Goal: Complete application form: Complete application form

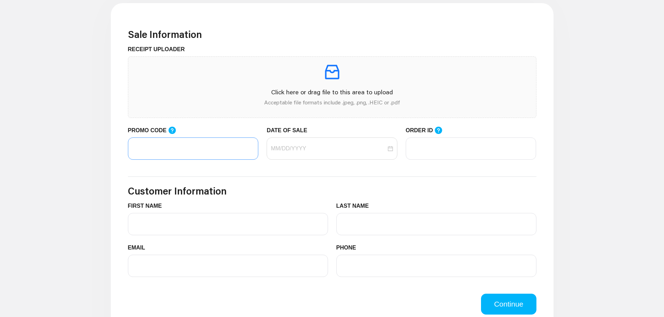
scroll to position [209, 0]
click at [157, 150] on input "PROMO CODE" at bounding box center [193, 148] width 131 height 22
click at [297, 153] on div at bounding box center [332, 148] width 131 height 22
type input "LIFEMART20"
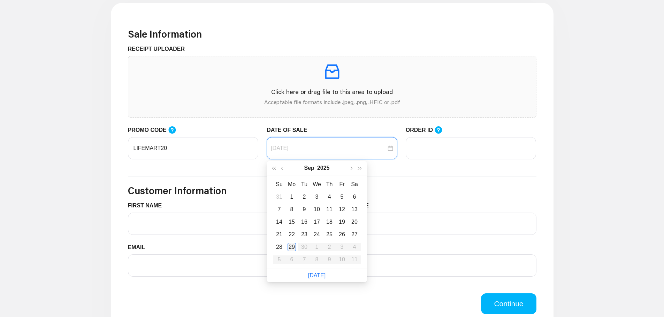
type input "09/29/2025"
click at [291, 246] on div "29" at bounding box center [291, 247] width 8 height 8
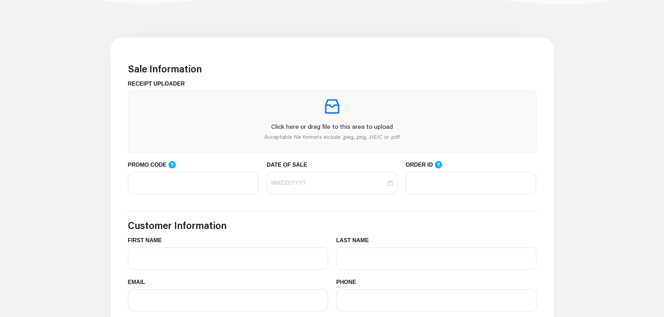
scroll to position [174, 0]
click at [165, 183] on input "PROMO CODE" at bounding box center [193, 183] width 131 height 22
type input "LIFEMART20"
click at [378, 182] on input "DATE OF SALE" at bounding box center [328, 183] width 115 height 8
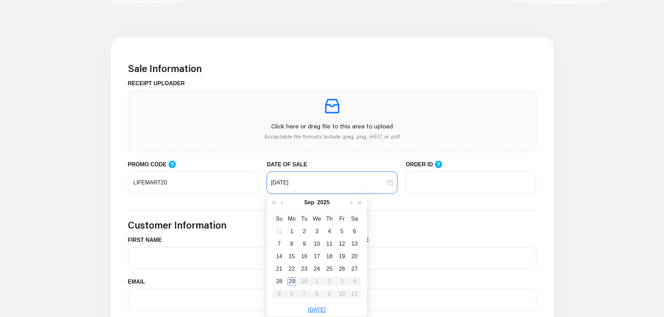
type input "09/25/2025"
type input "09/29/2025"
click at [291, 282] on div "29" at bounding box center [291, 282] width 8 height 8
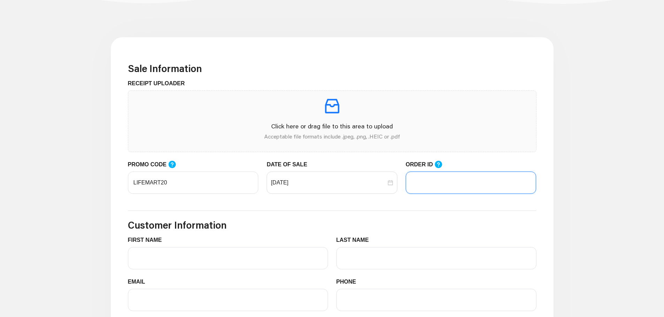
click at [429, 187] on input "ORDER ID" at bounding box center [471, 183] width 131 height 22
click at [429, 178] on input "ORDER ID" at bounding box center [471, 183] width 131 height 22
type input "9072539158900"
click at [154, 260] on input "FIRST NAME" at bounding box center [228, 258] width 200 height 22
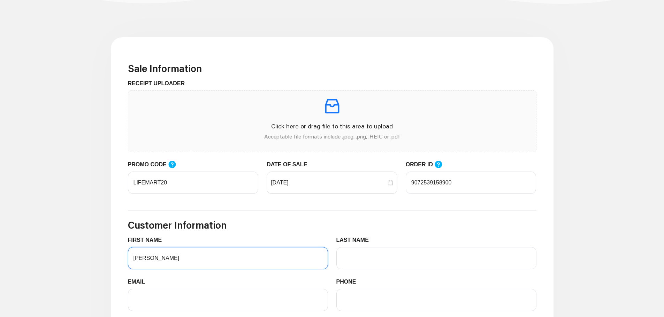
type input "Heidi"
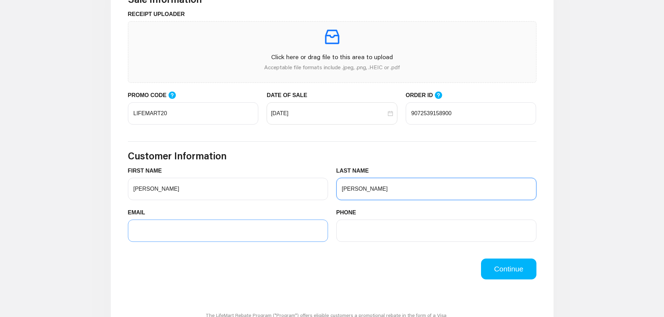
scroll to position [244, 0]
type input "Lenz"
click at [163, 224] on input "EMAIL" at bounding box center [228, 230] width 200 height 22
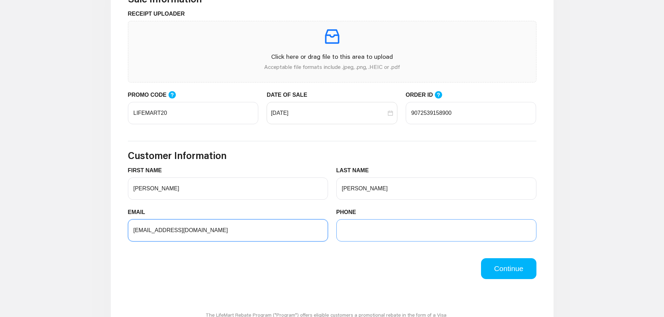
type input "heidil18@yahpp.com"
click at [396, 235] on input "PHONE" at bounding box center [436, 230] width 200 height 22
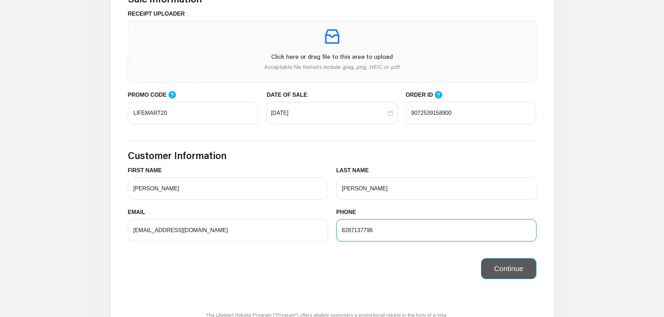
type input "8287137796"
click at [507, 269] on button "Continue" at bounding box center [508, 269] width 55 height 21
click at [495, 267] on button "Continue" at bounding box center [508, 269] width 55 height 21
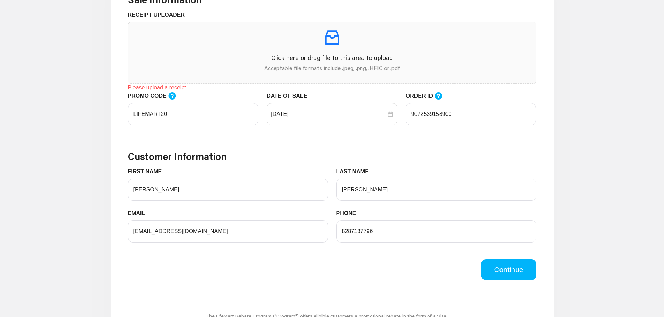
scroll to position [243, 0]
drag, startPoint x: 461, startPoint y: 111, endPoint x: 388, endPoint y: 105, distance: 73.0
click at [388, 105] on div "PROMO CODE LIFEMART20 DATE OF SALE 09/29/2025 ORDER ID 9072539158900" at bounding box center [332, 113] width 417 height 42
type input "102979583"
drag, startPoint x: 501, startPoint y: 271, endPoint x: 495, endPoint y: 275, distance: 6.3
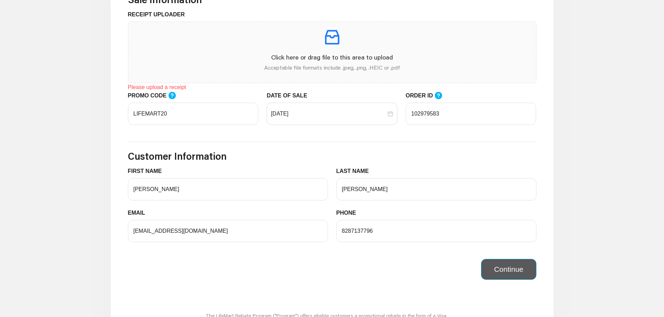
click at [502, 272] on button "Continue" at bounding box center [508, 269] width 55 height 21
click at [161, 87] on div "Please upload a receipt" at bounding box center [332, 87] width 408 height 8
click at [156, 88] on div "Please upload a receipt" at bounding box center [332, 87] width 408 height 8
click at [321, 56] on p "Click here or drag file to this area to upload" at bounding box center [332, 57] width 396 height 9
click at [148, 87] on div "Please upload a receipt" at bounding box center [332, 87] width 408 height 8
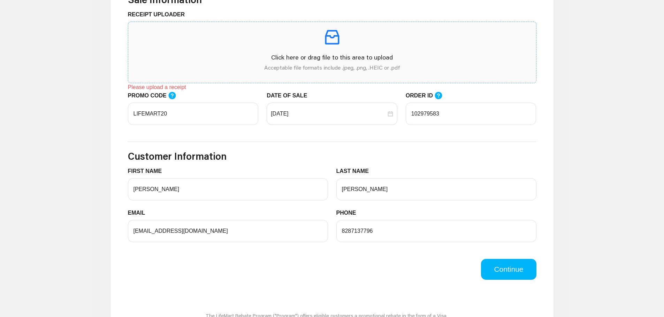
click at [305, 55] on p "Click here or drag file to this area to upload" at bounding box center [332, 57] width 396 height 9
click at [160, 87] on div "Please upload a receipt" at bounding box center [332, 87] width 408 height 8
click at [293, 53] on p "Click here or drag file to this area to upload" at bounding box center [332, 57] width 396 height 9
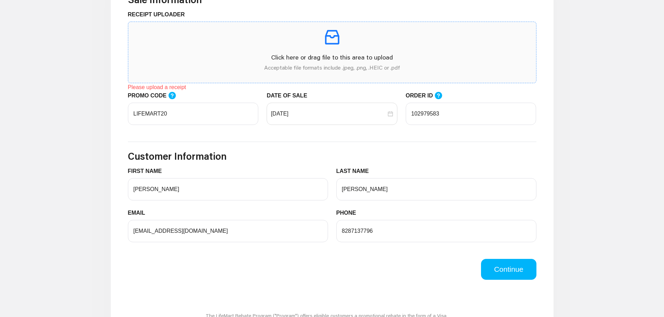
click at [323, 39] on icon "inbox" at bounding box center [332, 38] width 20 height 20
click at [314, 47] on div "Click here or drag file to this area to upload Acceptable file formats include …" at bounding box center [332, 53] width 396 height 50
drag, startPoint x: 282, startPoint y: 40, endPoint x: 418, endPoint y: 37, distance: 135.9
click at [418, 37] on p at bounding box center [332, 38] width 396 height 20
click at [339, 55] on p "Click here or drag file to this area to upload" at bounding box center [332, 57] width 396 height 9
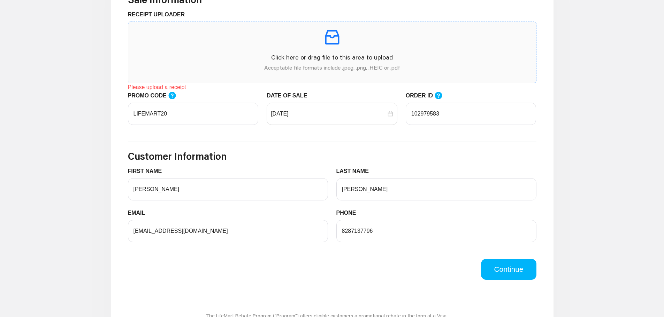
drag, startPoint x: 329, startPoint y: 59, endPoint x: 301, endPoint y: 61, distance: 27.6
click at [301, 61] on p "Click here or drag file to this area to upload" at bounding box center [332, 57] width 396 height 9
drag, startPoint x: 304, startPoint y: 57, endPoint x: 329, endPoint y: 47, distance: 26.4
click at [329, 47] on icon "inbox" at bounding box center [332, 38] width 20 height 20
click at [314, 60] on p "Click here or drag file to this area to upload" at bounding box center [332, 57] width 396 height 9
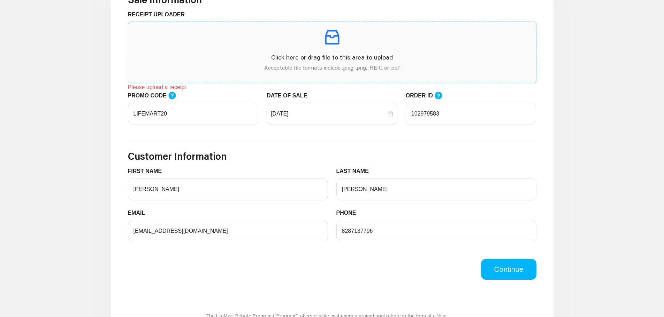
click at [331, 60] on p "Click here or drag file to this area to upload" at bounding box center [332, 57] width 396 height 9
click at [318, 55] on p "Click here or drag file to this area to upload" at bounding box center [332, 57] width 396 height 9
click at [292, 56] on p "Click here or drag file to this area to upload" at bounding box center [332, 57] width 396 height 9
click at [311, 55] on p "Click here or drag file to this area to upload" at bounding box center [332, 57] width 396 height 9
click at [327, 57] on p "Click here or drag file to this area to upload" at bounding box center [332, 57] width 396 height 9
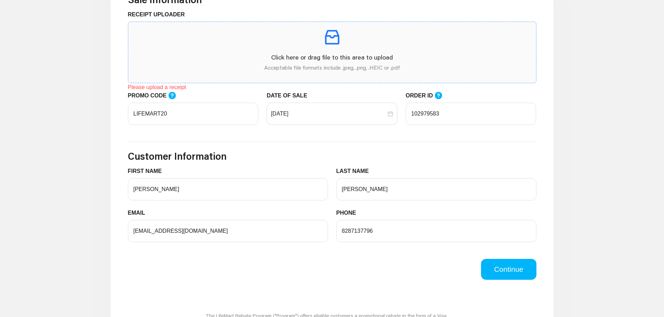
click at [309, 58] on p "Click here or drag file to this area to upload" at bounding box center [332, 57] width 396 height 9
click at [153, 90] on div "Please upload a receipt" at bounding box center [332, 87] width 408 height 8
click at [292, 66] on p "Acceptable file formats include .jpeg, .png, .HEIC or .pdf" at bounding box center [332, 67] width 396 height 8
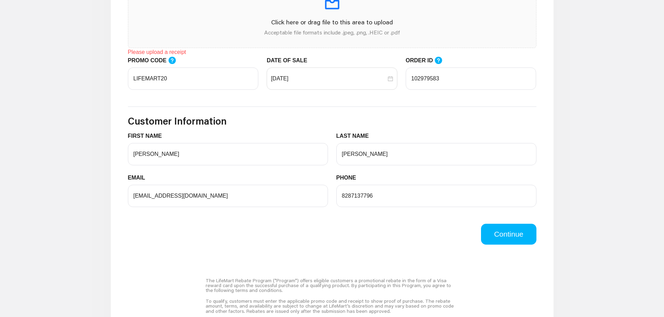
scroll to position [264, 0]
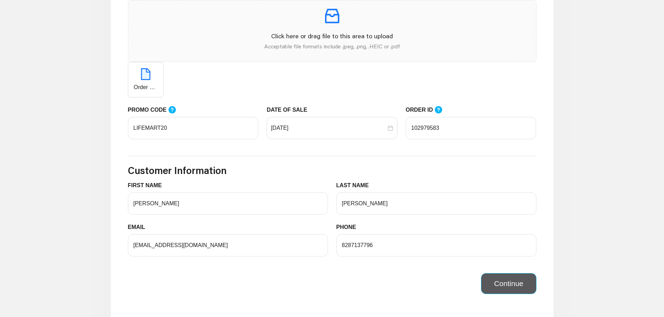
click at [502, 282] on button "Continue" at bounding box center [508, 284] width 55 height 21
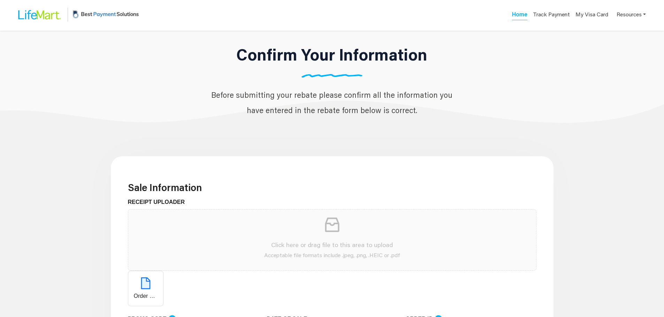
scroll to position [0, 0]
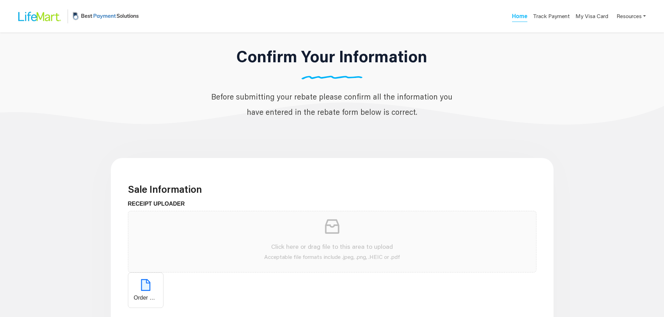
click at [245, 186] on h3 "Sale Information" at bounding box center [332, 190] width 408 height 12
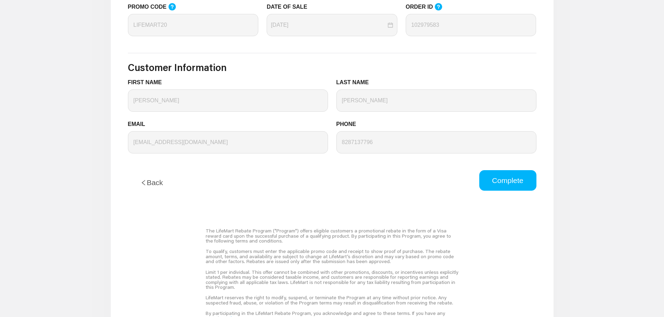
scroll to position [314, 0]
click at [515, 182] on button "Complete" at bounding box center [507, 181] width 57 height 21
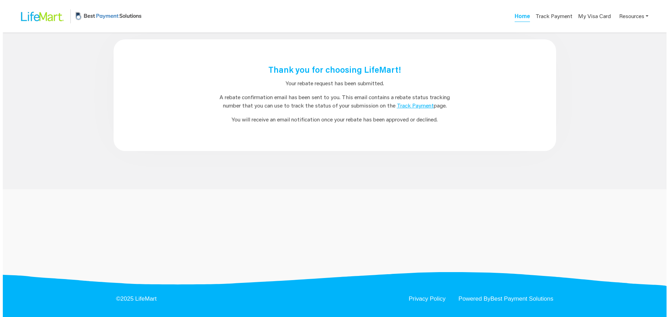
scroll to position [0, 0]
click at [412, 106] on link "Track Payment" at bounding box center [414, 105] width 37 height 7
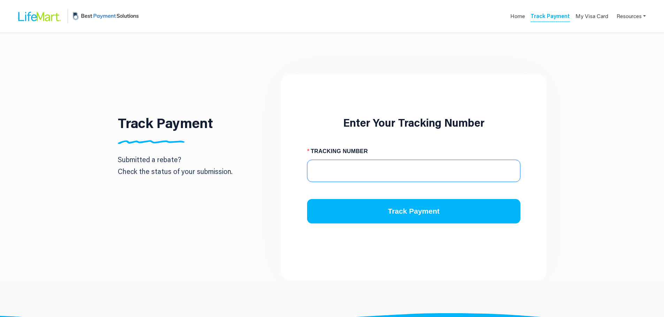
click at [321, 174] on input "TRACKING NUMBER" at bounding box center [413, 171] width 213 height 22
click at [333, 170] on input "TRACKING NUMBER" at bounding box center [413, 171] width 213 height 22
click at [343, 168] on input "TRACKING NUMBER" at bounding box center [413, 171] width 213 height 22
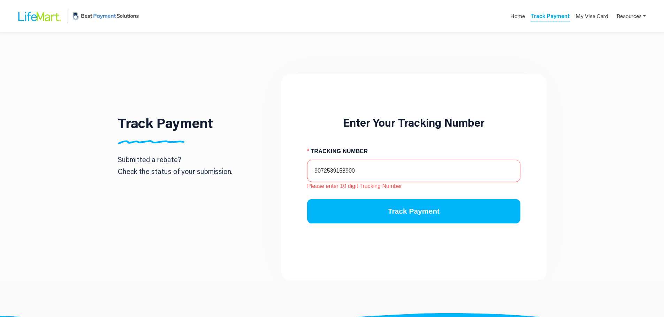
click at [307, 199] on button "Track Payment" at bounding box center [413, 211] width 213 height 24
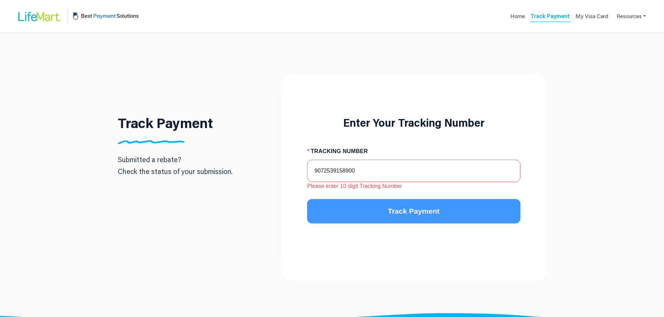
click at [362, 210] on button "Track Payment" at bounding box center [413, 211] width 213 height 24
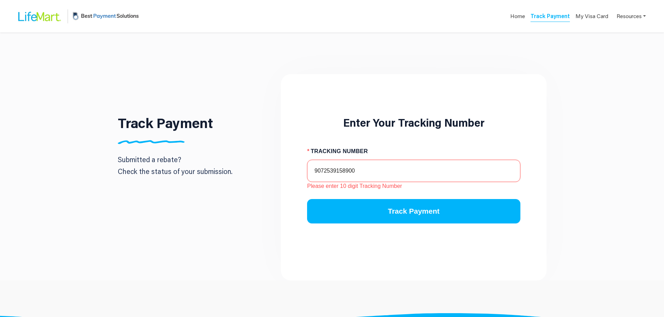
drag, startPoint x: 361, startPoint y: 170, endPoint x: 279, endPoint y: 167, distance: 82.3
click at [279, 167] on div "Enter Your Tracking Number TRACKING NUMBER 9072539158900 Please enter 10 digit …" at bounding box center [413, 177] width 272 height 207
type input "1"
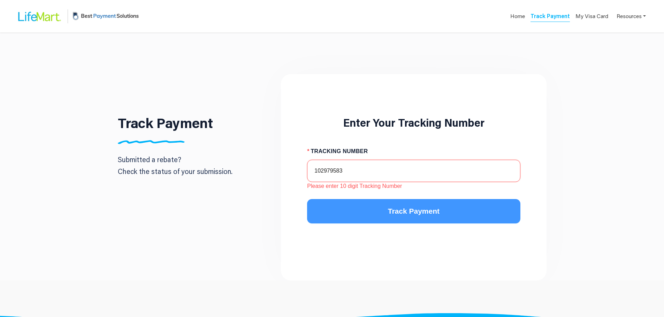
type input "102979583"
click at [362, 211] on button "Track Payment" at bounding box center [413, 211] width 213 height 24
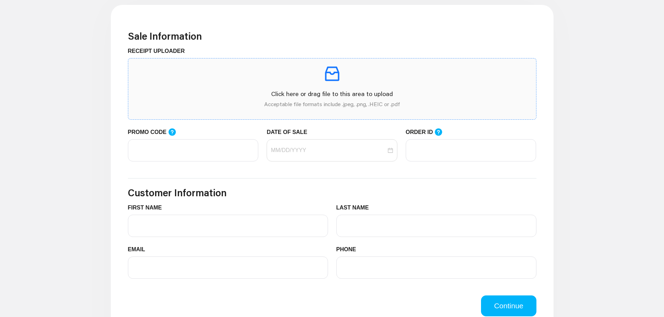
scroll to position [207, 0]
click at [182, 152] on input "PROMO CODE" at bounding box center [193, 150] width 131 height 22
type input "LIFEMART20"
click at [306, 153] on input "DATE OF SALE" at bounding box center [328, 150] width 115 height 8
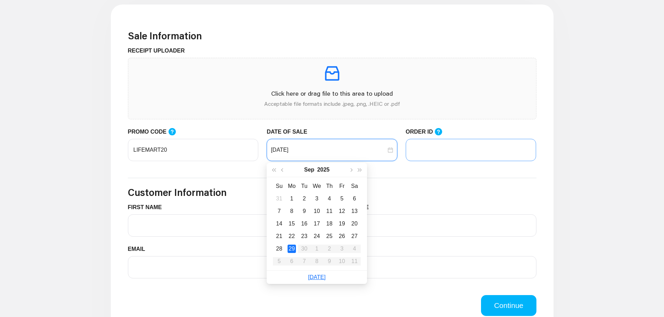
type input "[DATE]"
click at [437, 152] on input "ORDER ID" at bounding box center [471, 150] width 131 height 22
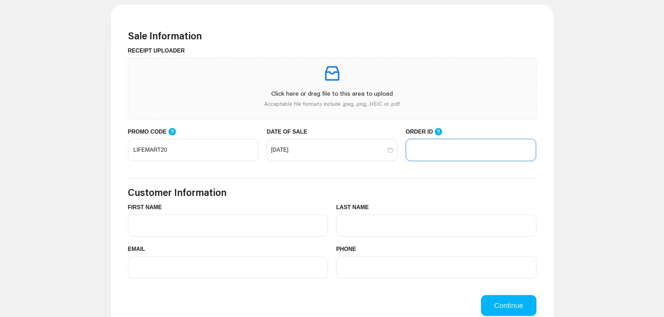
click at [430, 153] on input "ORDER ID" at bounding box center [471, 150] width 131 height 22
paste input "102979583"
type input "102979583"
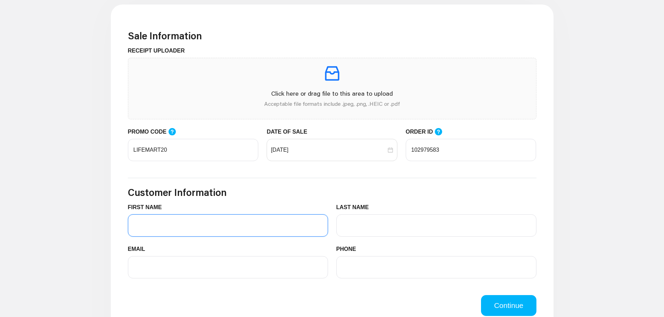
click at [152, 226] on input "FIRST NAME" at bounding box center [228, 226] width 200 height 22
type input "Heidi"
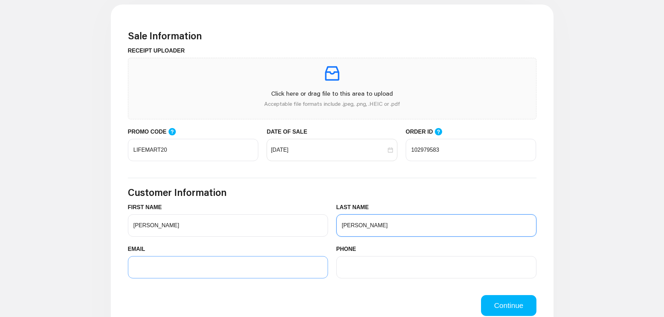
type input "Lenz"
click at [151, 271] on input "EMAIL" at bounding box center [228, 267] width 200 height 22
type input "heidil18@yahpp.com"
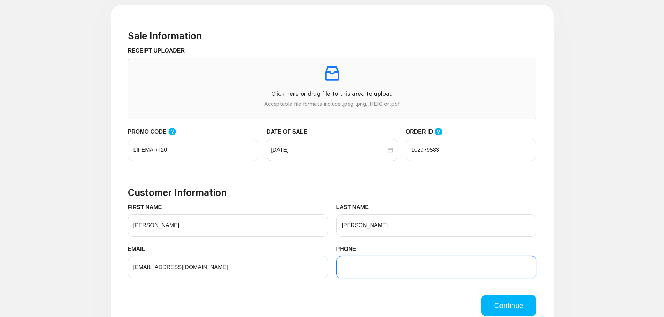
click at [360, 267] on input "PHONE" at bounding box center [436, 267] width 200 height 22
type input "8287137796"
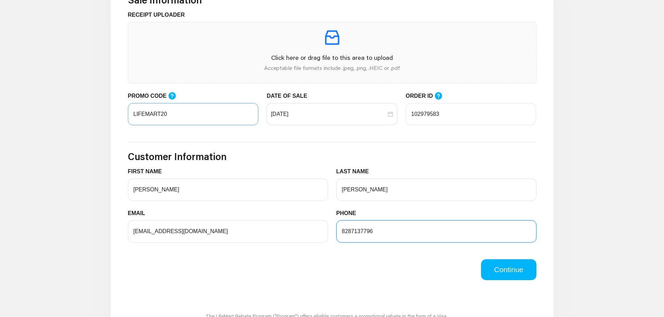
scroll to position [242, 0]
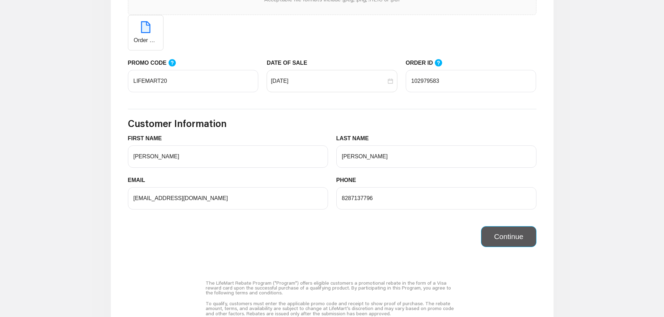
click at [498, 237] on button "Continue" at bounding box center [508, 236] width 55 height 21
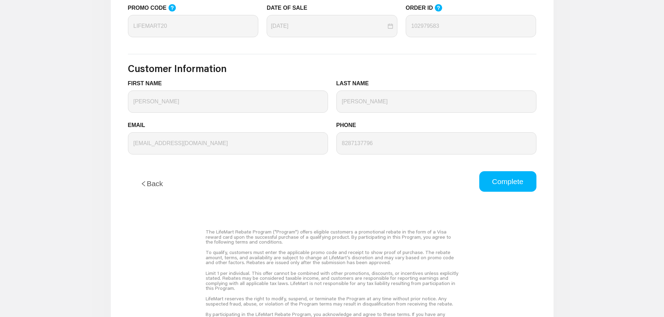
scroll to position [314, 0]
click at [504, 180] on button "Complete" at bounding box center [507, 181] width 57 height 21
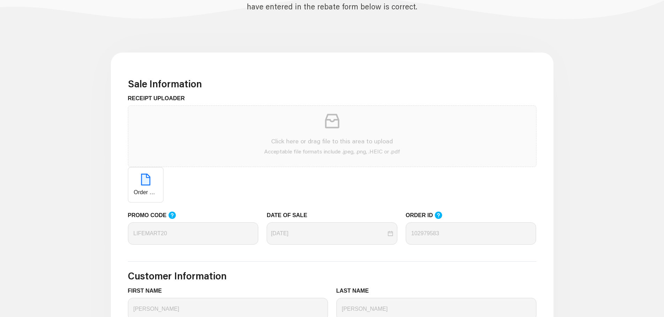
scroll to position [105, 0]
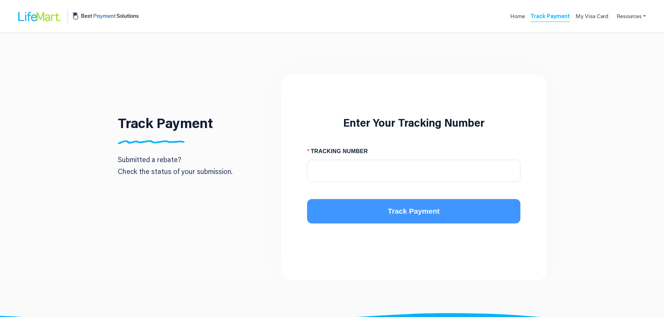
click at [396, 214] on span "Track Payment" at bounding box center [414, 211] width 52 height 11
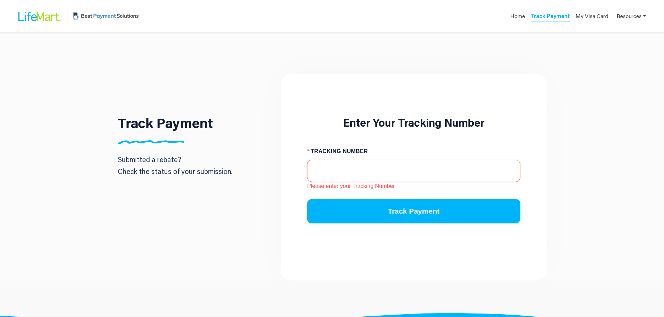
click at [348, 170] on input "TRACKING NUMBER" at bounding box center [413, 171] width 213 height 22
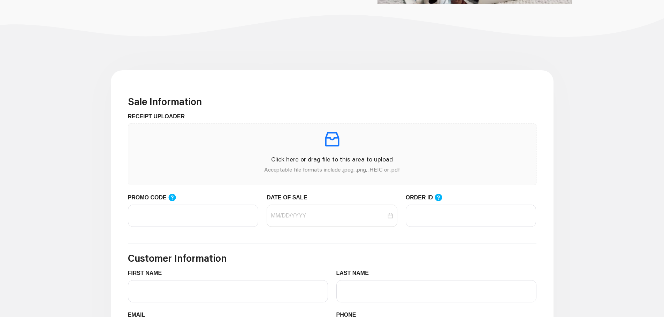
scroll to position [140, 0]
